Goal: Task Accomplishment & Management: Manage account settings

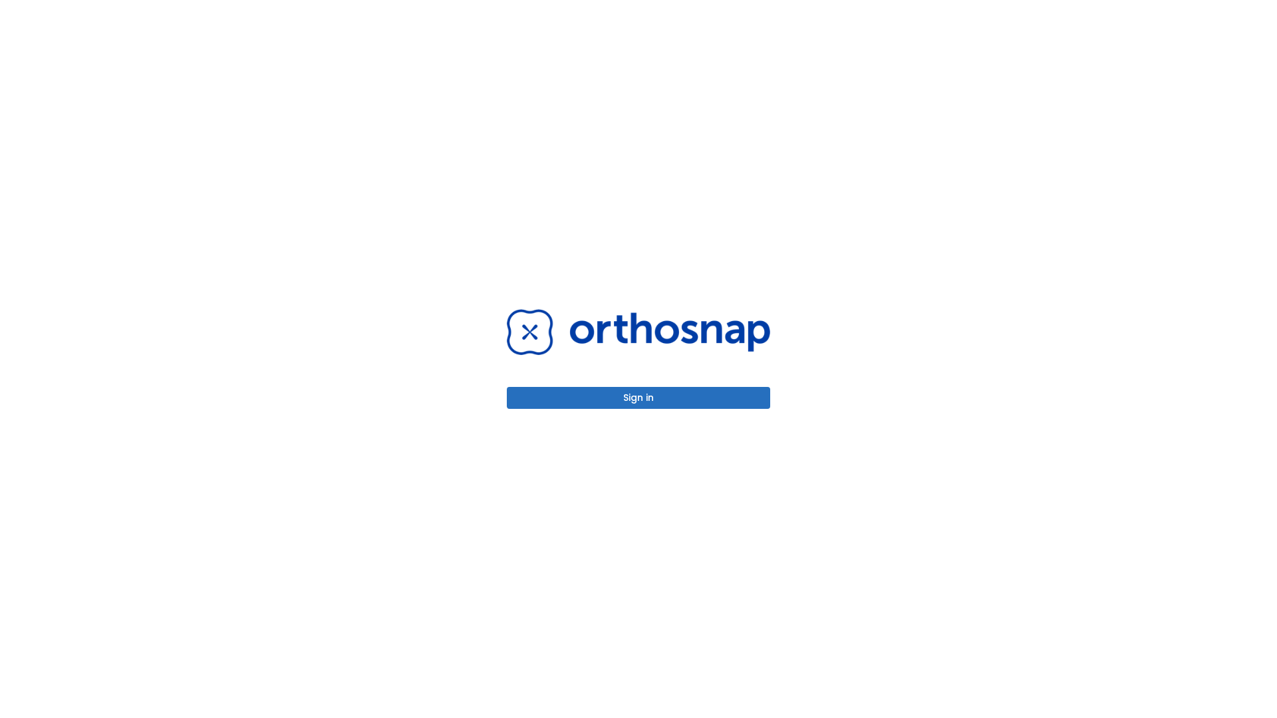
click at [638, 398] on button "Sign in" at bounding box center [638, 398] width 263 height 22
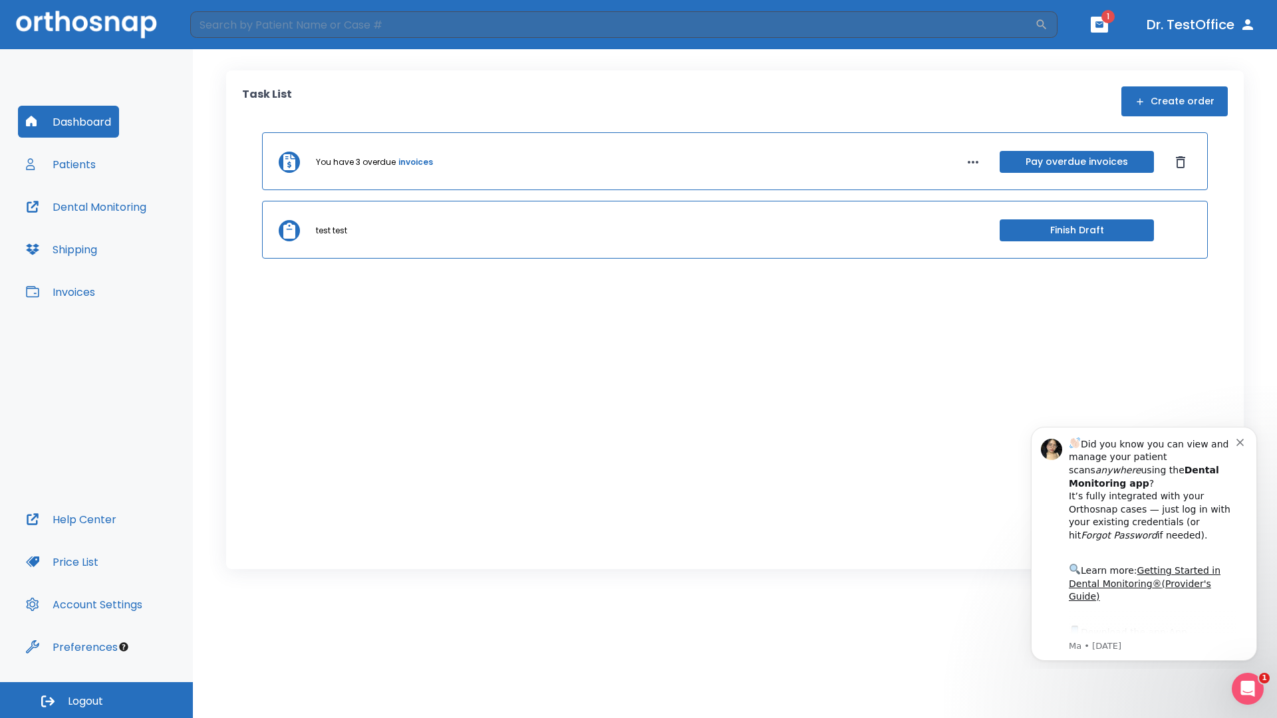
click at [96, 700] on span "Logout" at bounding box center [85, 701] width 35 height 15
